Goal: Task Accomplishment & Management: Use online tool/utility

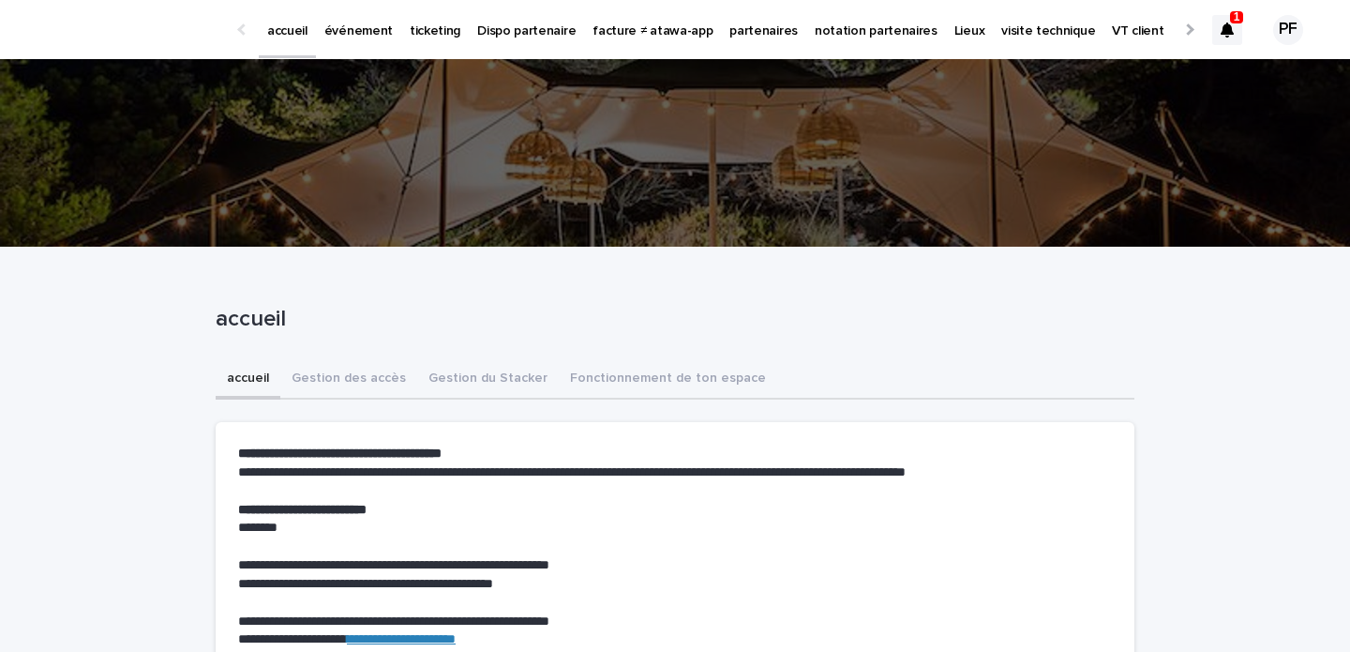
click at [1228, 26] on icon at bounding box center [1227, 30] width 13 height 15
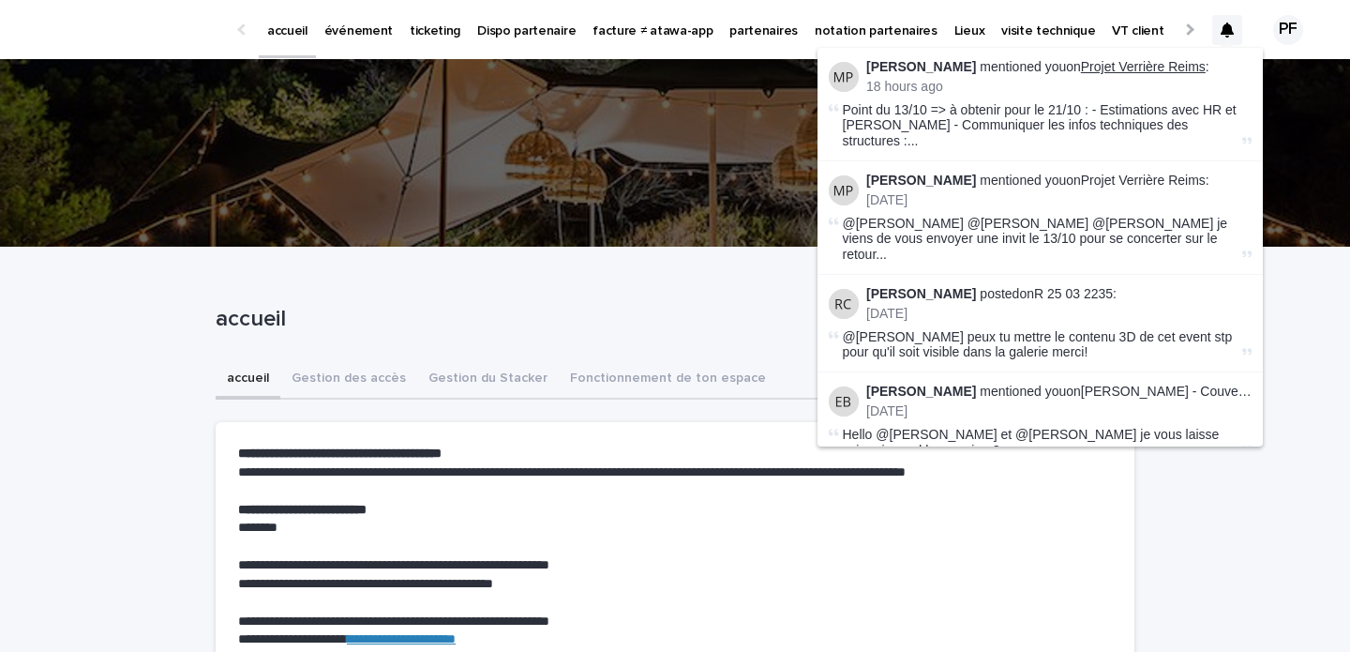
click at [1150, 67] on link "Projet Verrière Reims" at bounding box center [1143, 66] width 125 height 15
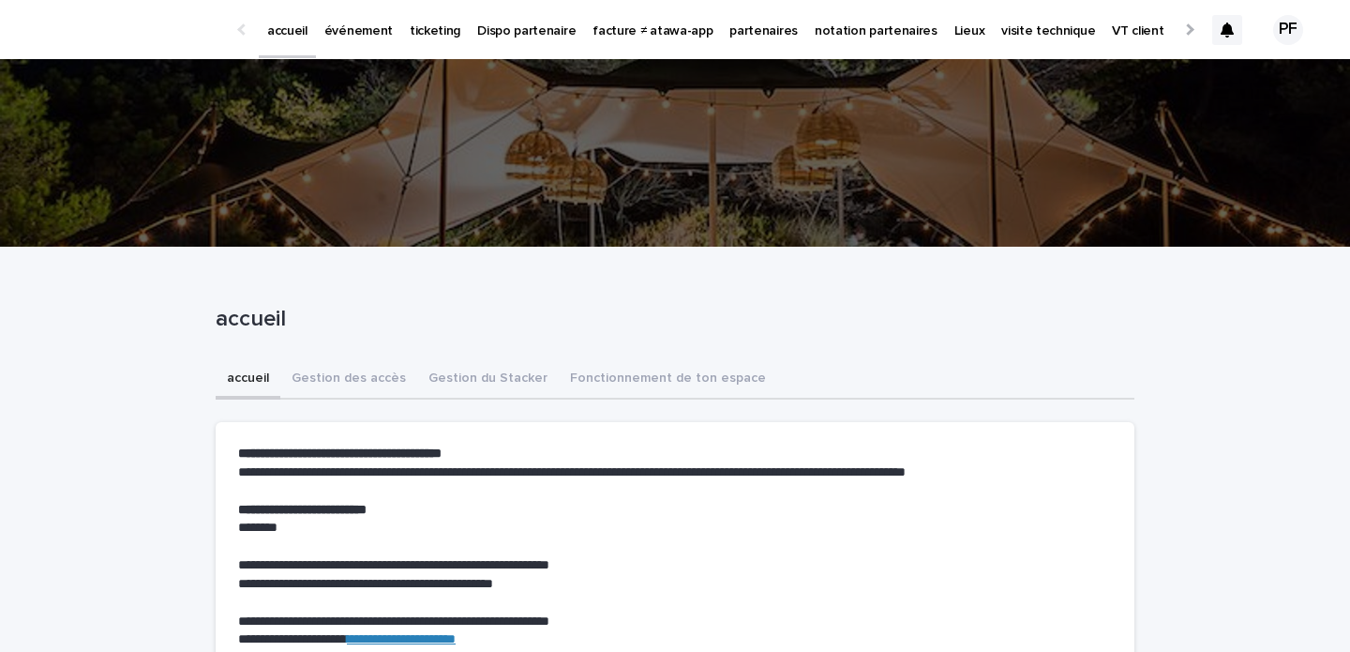
click at [375, 38] on p "événement" at bounding box center [358, 19] width 68 height 39
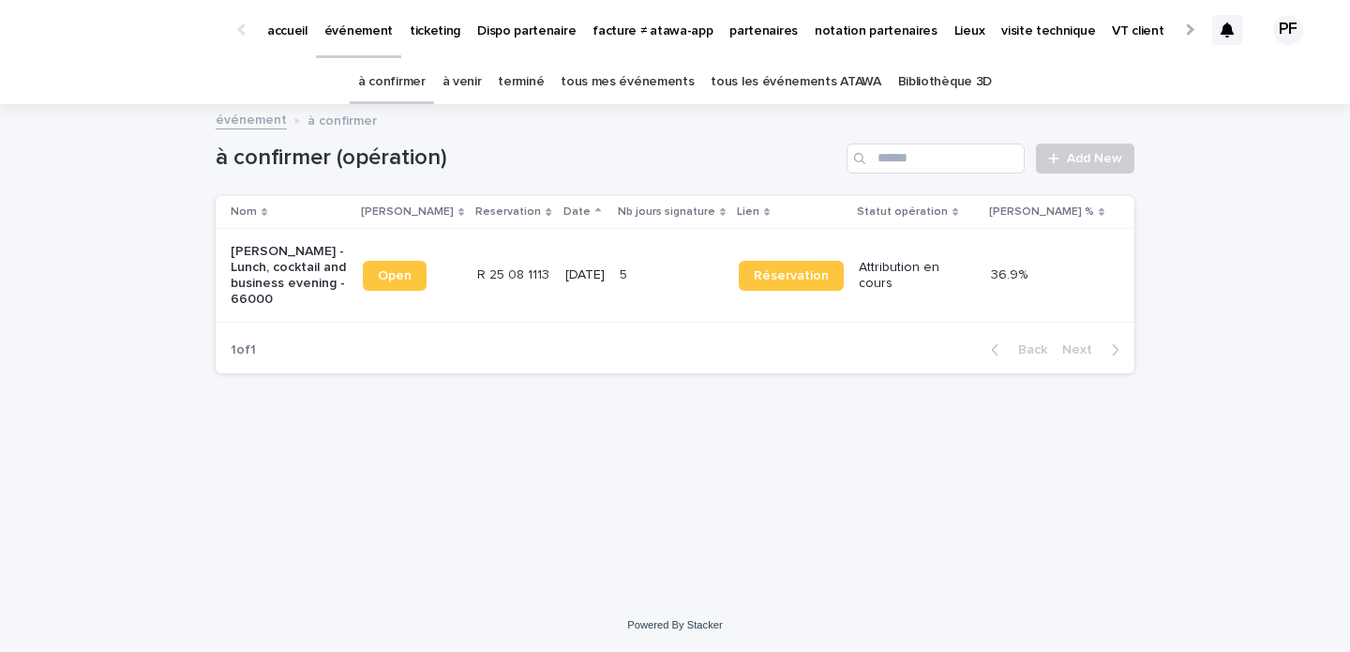
click at [276, 281] on p "Brice Sannac - Lunch, cocktail and business evening - 66000" at bounding box center [289, 275] width 117 height 63
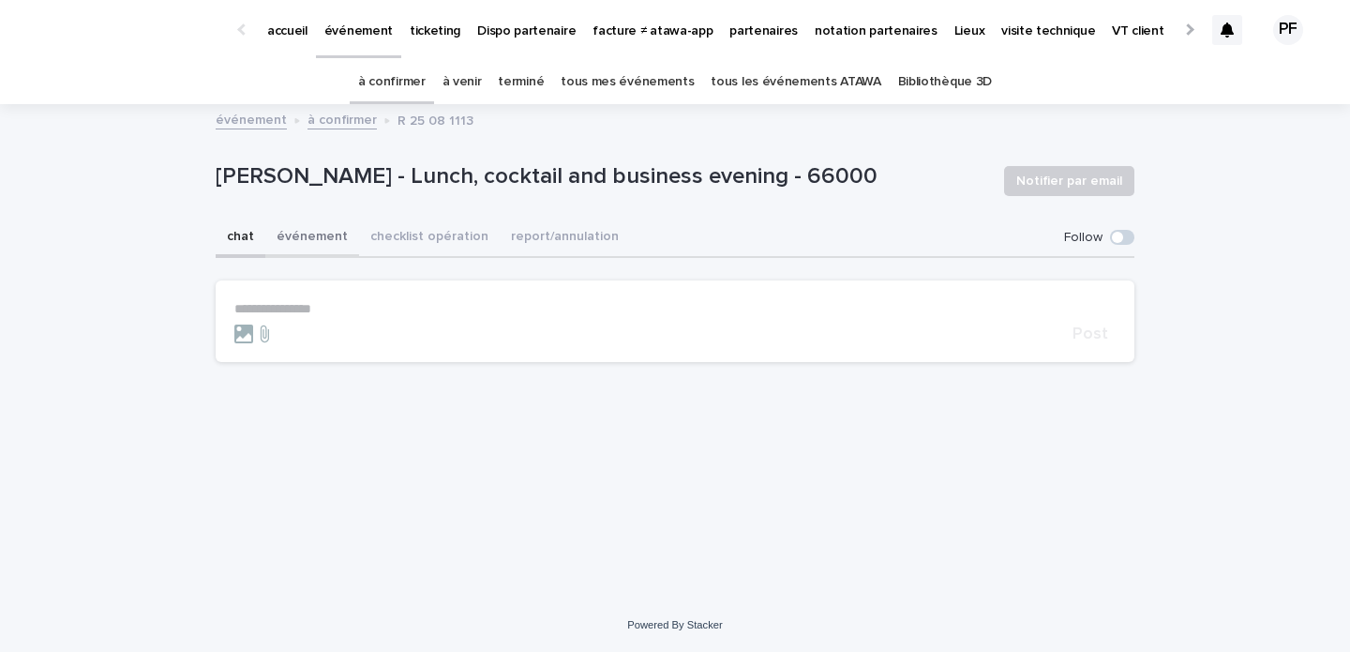
click at [305, 235] on button "événement" at bounding box center [312, 238] width 94 height 39
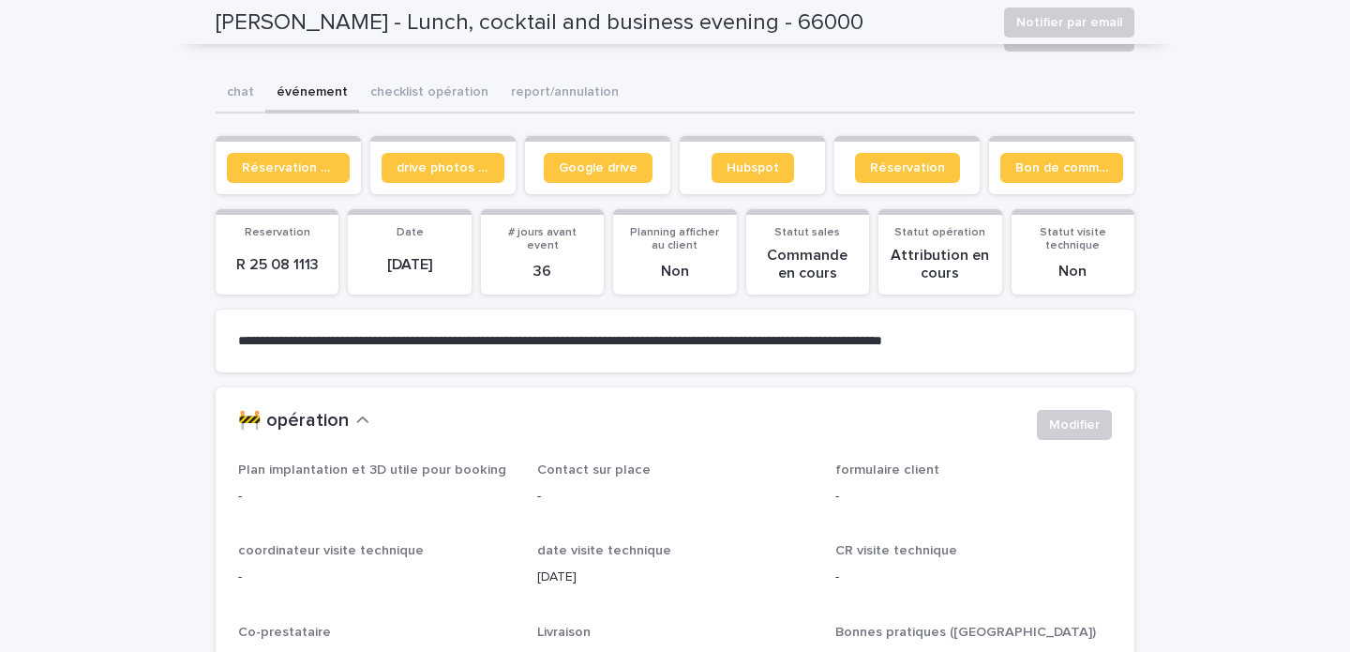
scroll to position [122, 0]
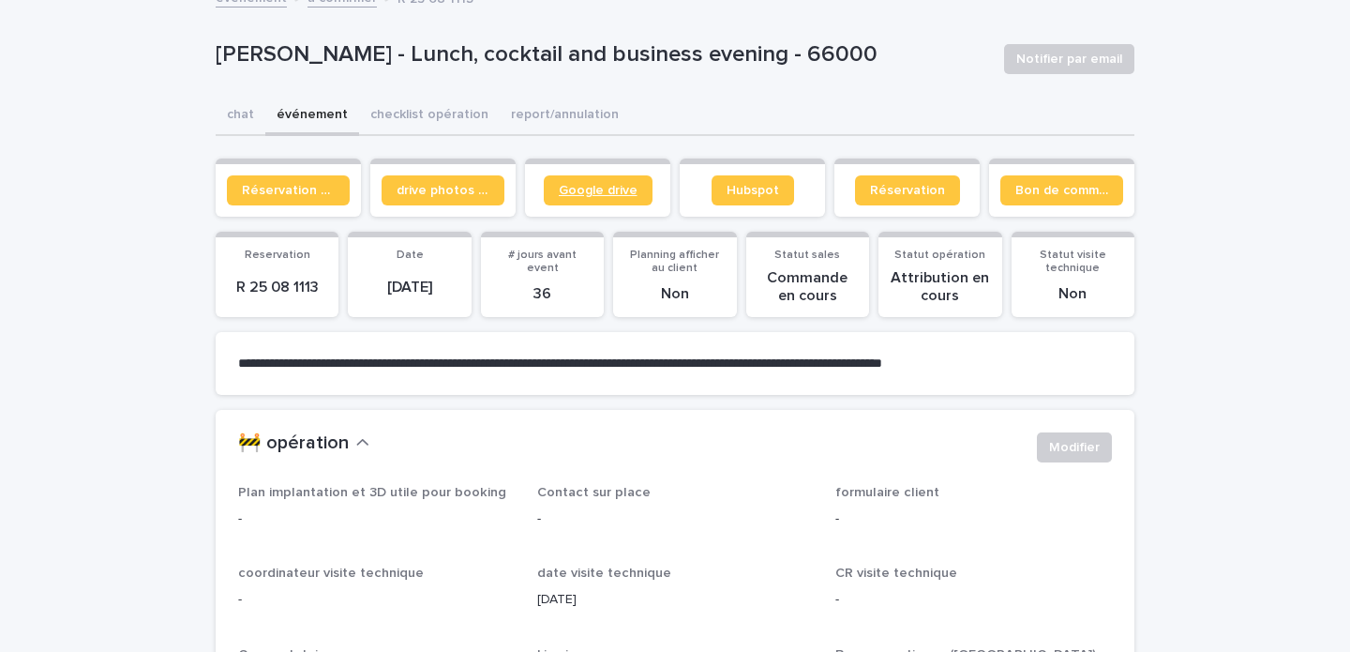
click at [595, 196] on span "Google drive" at bounding box center [598, 190] width 79 height 13
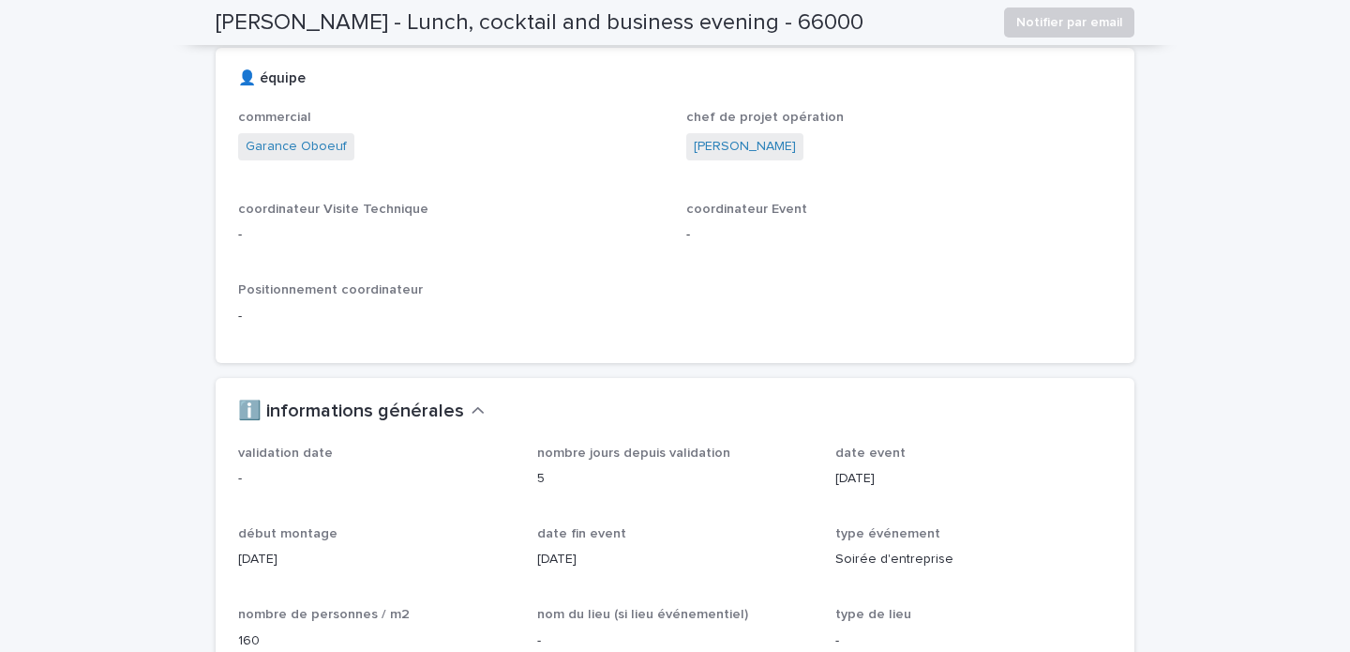
scroll to position [0, 0]
